Goal: Transaction & Acquisition: Purchase product/service

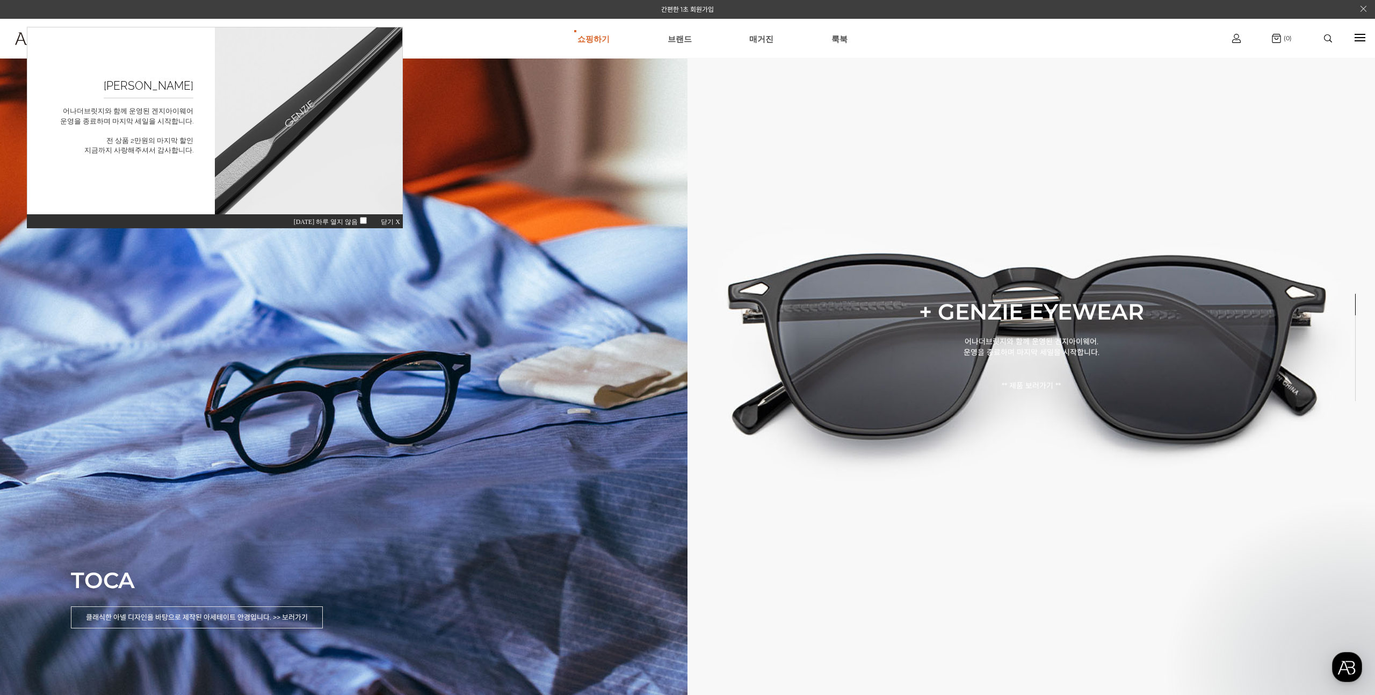
click at [393, 221] on span "닫기 X" at bounding box center [390, 222] width 19 height 8
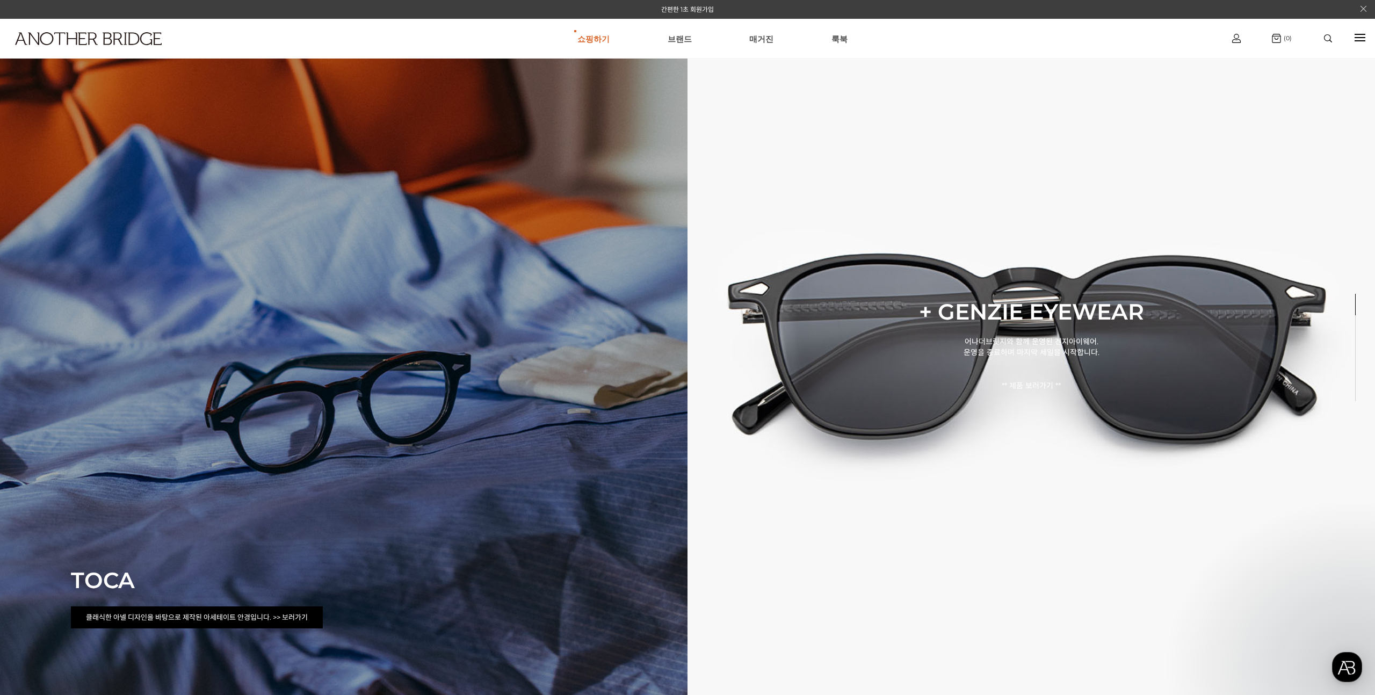
click at [280, 624] on p "클래식한 아넬 디자인을 바탕으로 제작된 아세테이트 안경입니다. >> 보러가기" at bounding box center [197, 618] width 252 height 22
